Goal: Transaction & Acquisition: Download file/media

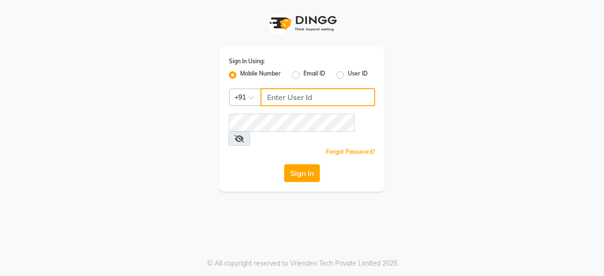
type input "9289115241"
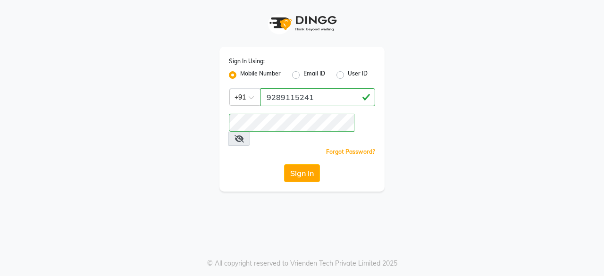
click at [461, 120] on div "Sign In Using: Mobile Number Email ID User ID Country Code × +91 9289115241 Rem…" at bounding box center [302, 96] width 538 height 192
click at [293, 164] on button "Sign In" at bounding box center [302, 173] width 36 height 18
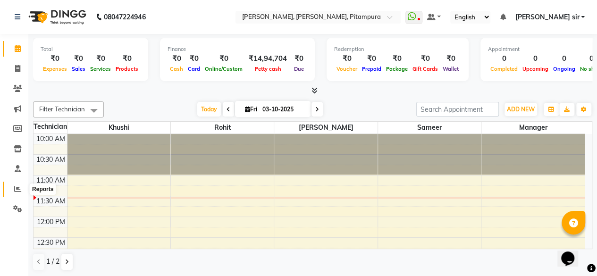
click at [20, 189] on icon at bounding box center [17, 188] width 7 height 7
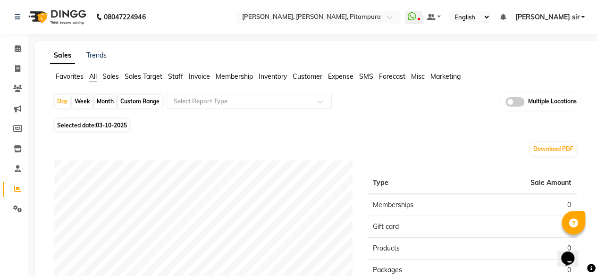
click at [521, 101] on span at bounding box center [514, 101] width 19 height 9
click at [505, 103] on input "checkbox" at bounding box center [505, 103] width 0 height 0
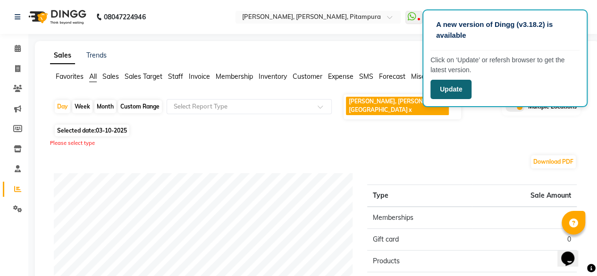
click at [456, 89] on button "Update" at bounding box center [450, 89] width 41 height 19
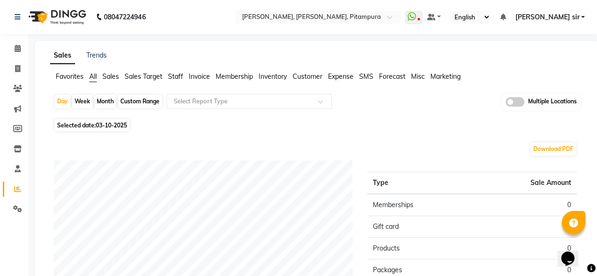
click at [519, 102] on span at bounding box center [514, 101] width 19 height 9
click at [505, 103] on input "checkbox" at bounding box center [505, 103] width 0 height 0
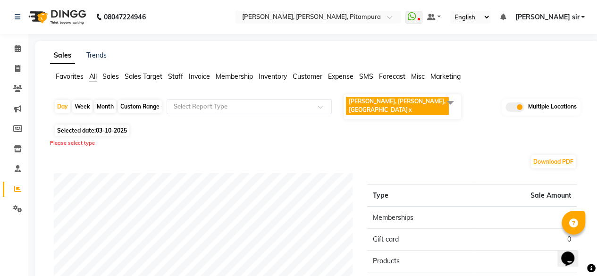
click at [452, 101] on span at bounding box center [450, 102] width 19 height 18
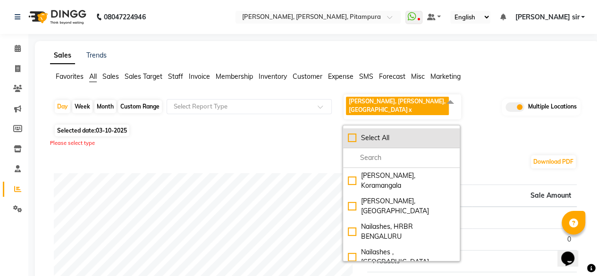
click at [353, 138] on div "Select All" at bounding box center [401, 138] width 107 height 10
checkbox input "true"
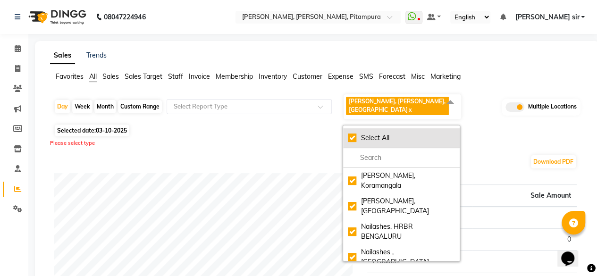
checkbox input "true"
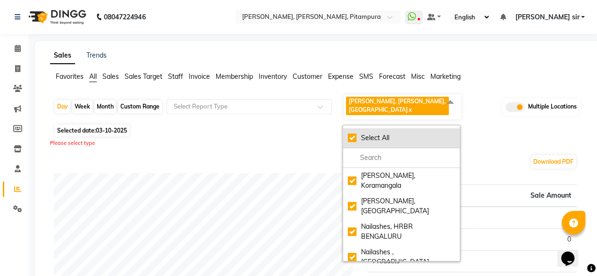
checkbox input "true"
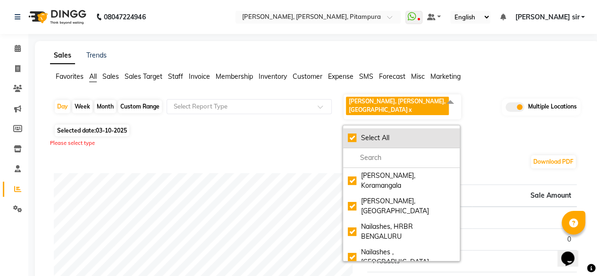
checkbox input "true"
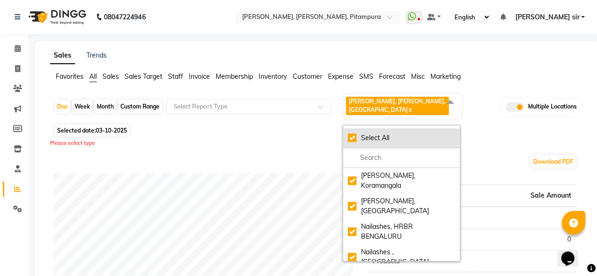
checkbox input "true"
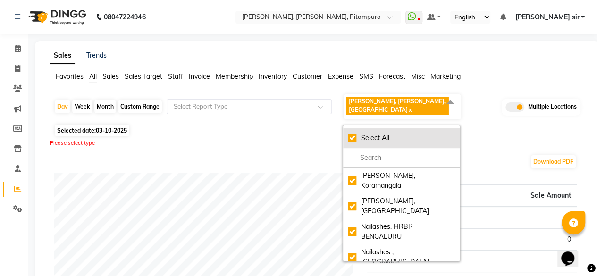
checkbox input "true"
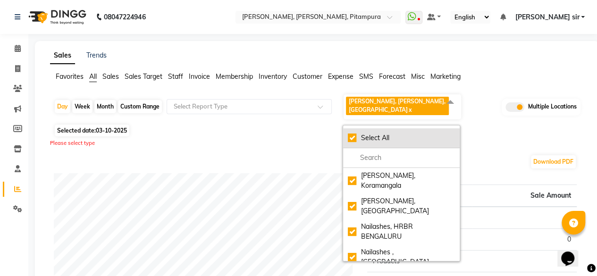
checkbox input "true"
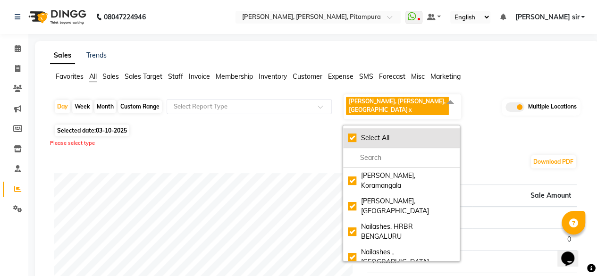
checkbox input "true"
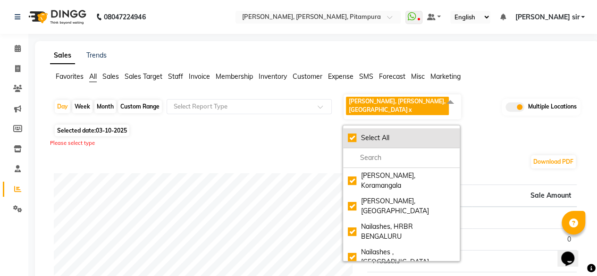
checkbox input "true"
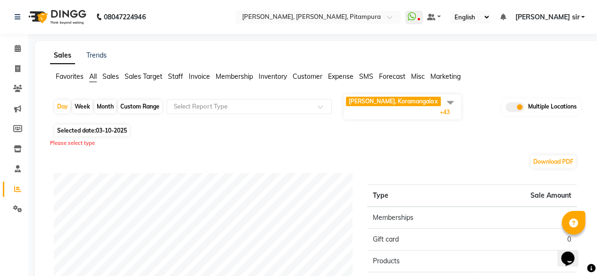
click at [103, 100] on div "Month" at bounding box center [105, 106] width 22 height 13
select select "10"
select select "2025"
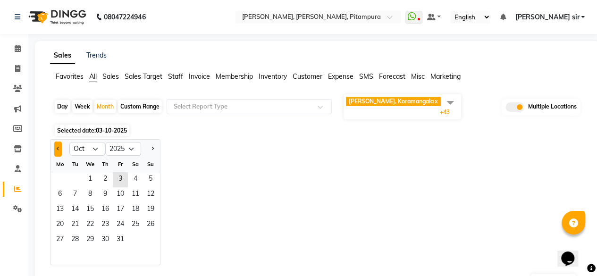
click at [55, 142] on button "Previous month" at bounding box center [58, 149] width 8 height 15
select select "9"
click at [57, 174] on span "1" at bounding box center [59, 179] width 15 height 15
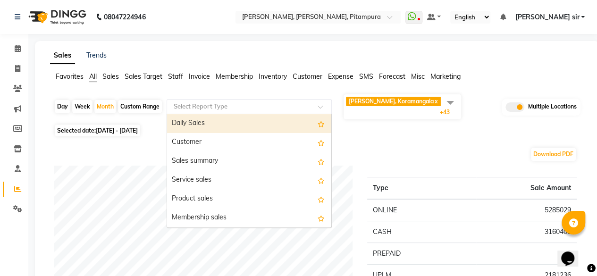
click at [235, 102] on input "text" at bounding box center [240, 106] width 136 height 9
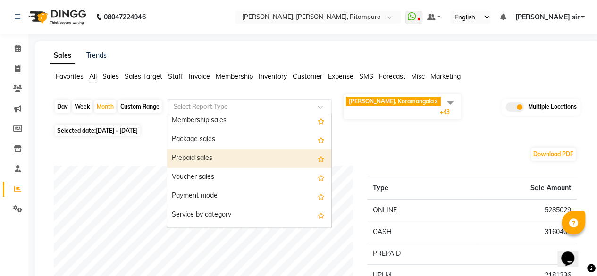
scroll to position [119, 0]
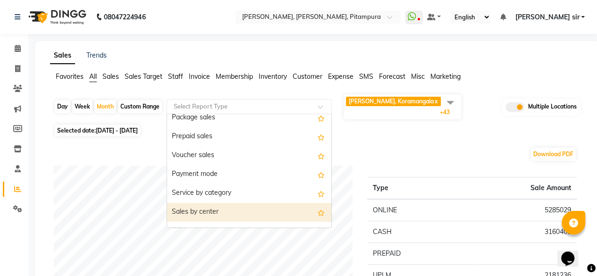
click at [199, 210] on div "Sales by center" at bounding box center [249, 212] width 164 height 19
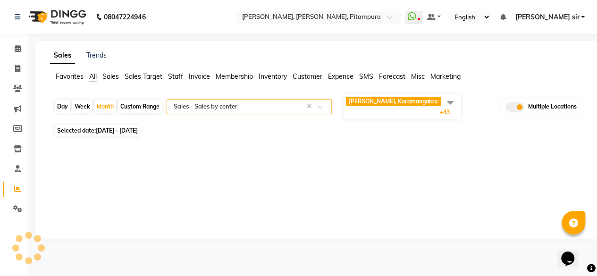
select select "full_report"
select select "csv"
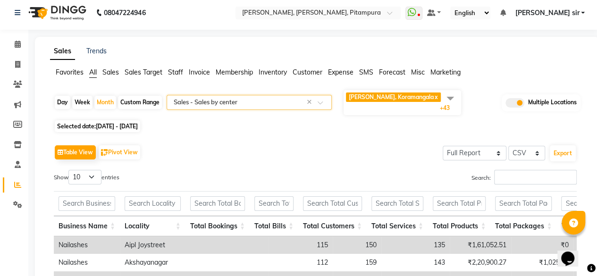
scroll to position [0, 0]
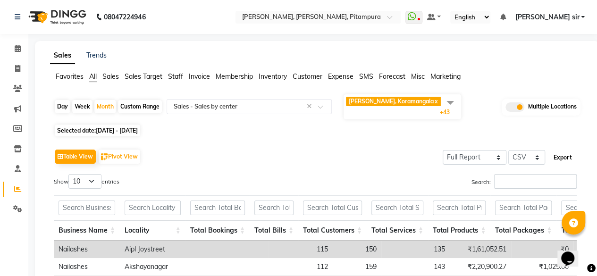
click at [563, 151] on button "Export" at bounding box center [563, 158] width 26 height 16
